Goal: Information Seeking & Learning: Learn about a topic

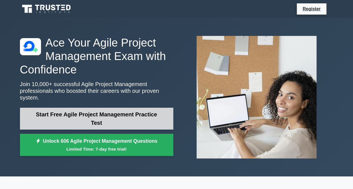
click at [121, 119] on link "Start Free Agile Project Management Practice Test" at bounding box center [96, 119] width 153 height 22
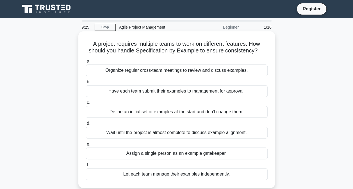
click at [127, 73] on div "Organize regular cross-team meetings to review and discuss examples." at bounding box center [177, 71] width 182 height 12
click at [86, 63] on input "a. Organize regular cross-team meetings to review and discuss examples." at bounding box center [86, 62] width 0 height 4
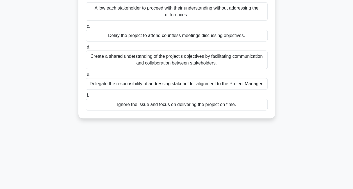
scroll to position [114, 0]
